Goal: Information Seeking & Learning: Learn about a topic

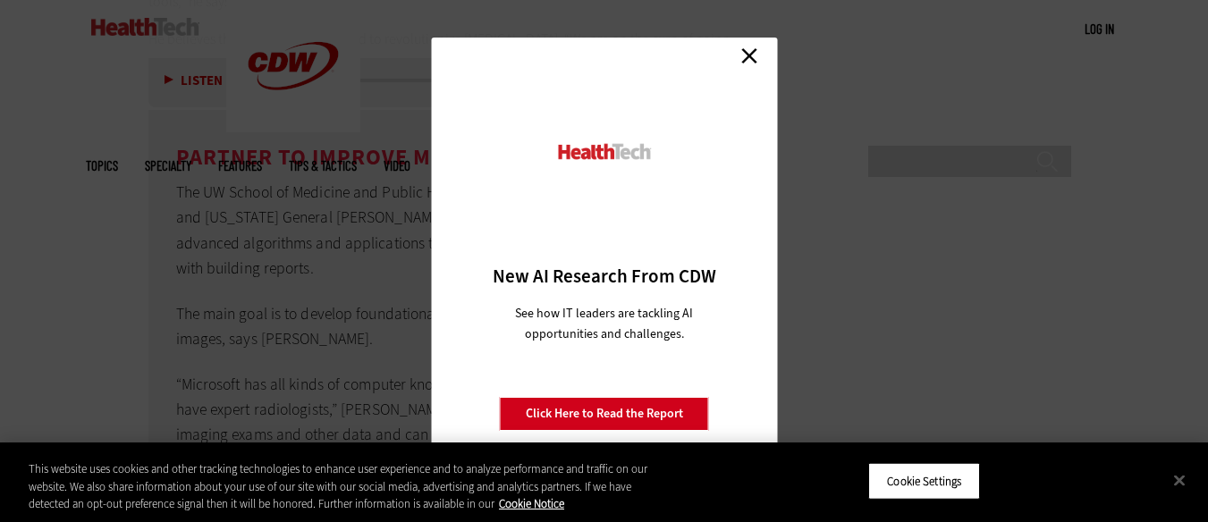
scroll to position [4815, 0]
click at [754, 55] on link "Close" at bounding box center [749, 55] width 27 height 27
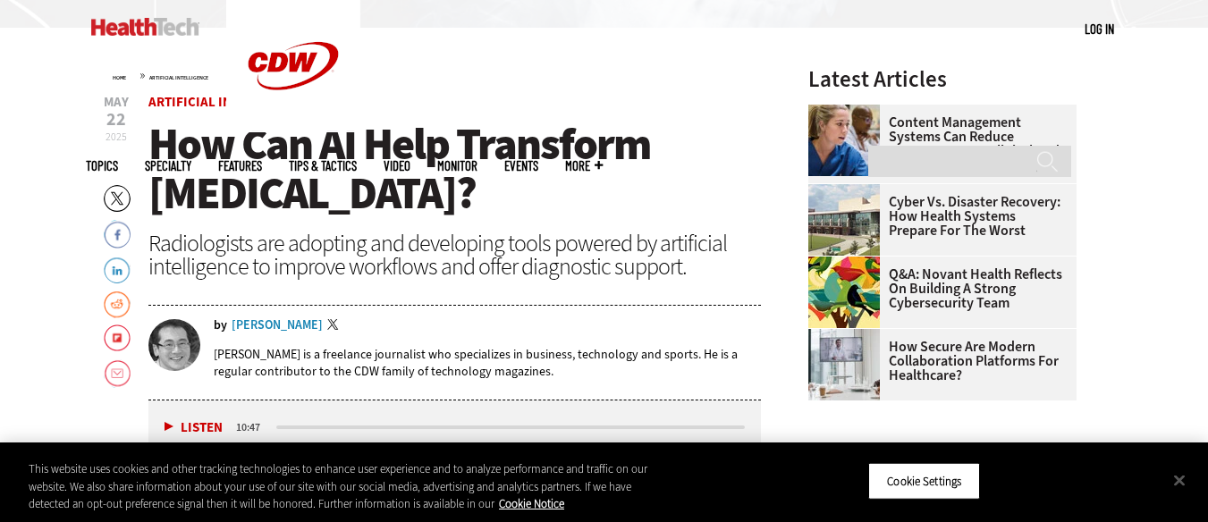
scroll to position [564, 0]
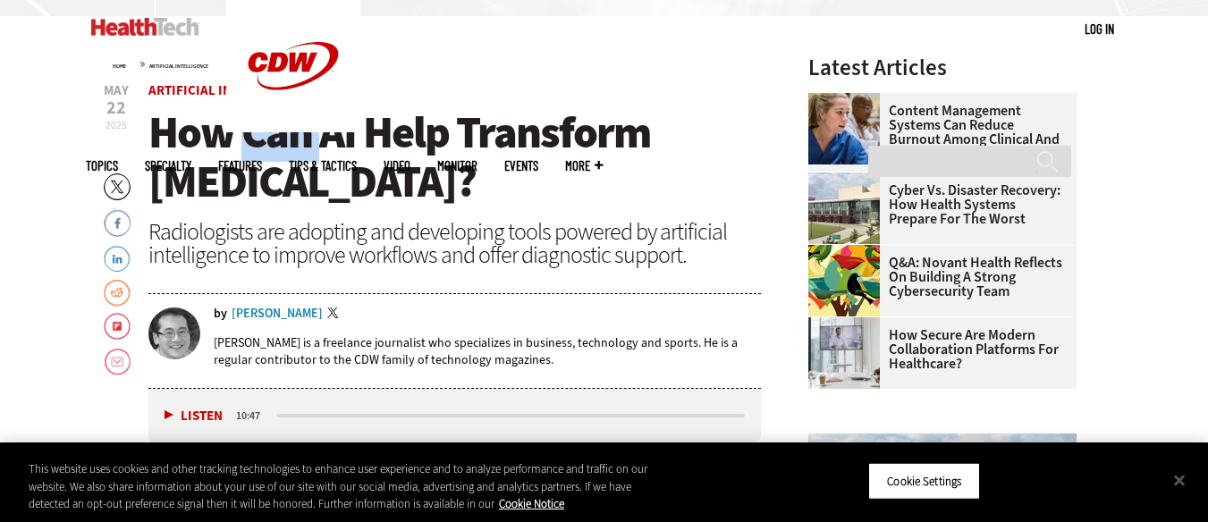
drag, startPoint x: 241, startPoint y: 101, endPoint x: 318, endPoint y: 122, distance: 80.5
click at [318, 122] on header "May 22 2025 Twitter Facebook LinkedIn Reddit Flipboard Email Artificial Intelli…" at bounding box center [454, 236] width 613 height 304
click at [318, 122] on span "How Can AI Help Transform Radiology?" at bounding box center [399, 157] width 502 height 108
click at [252, 85] on link "Artificial Intelligence" at bounding box center [226, 90] width 156 height 18
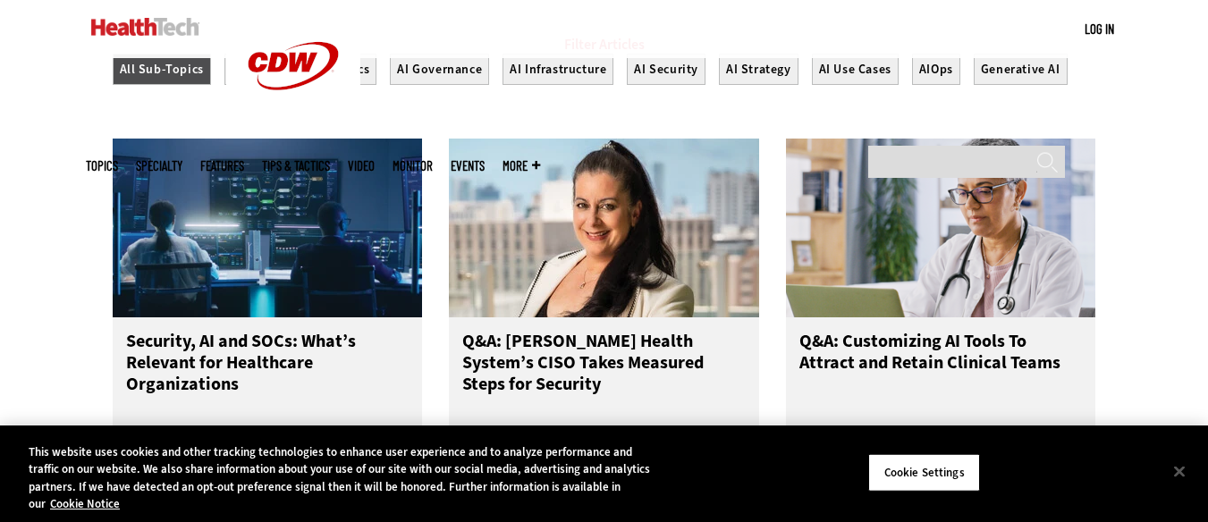
scroll to position [767, 0]
